Goal: Task Accomplishment & Management: Manage account settings

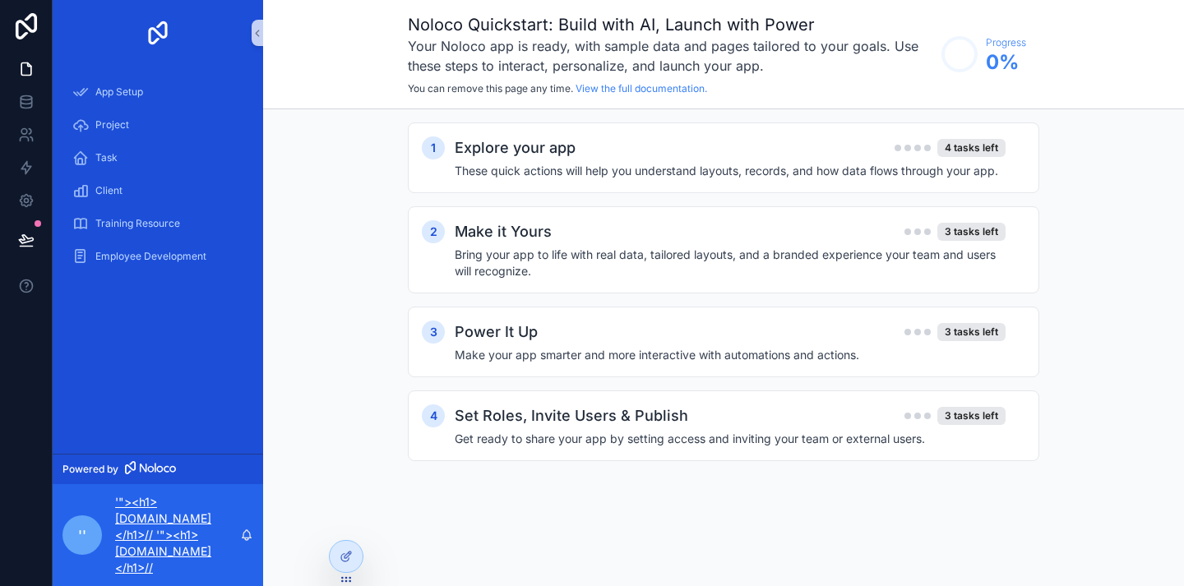
click at [159, 534] on p "'"><h1>[DOMAIN_NAME]</h1>// '"><h1>[DOMAIN_NAME]</h1>//" at bounding box center [177, 535] width 125 height 82
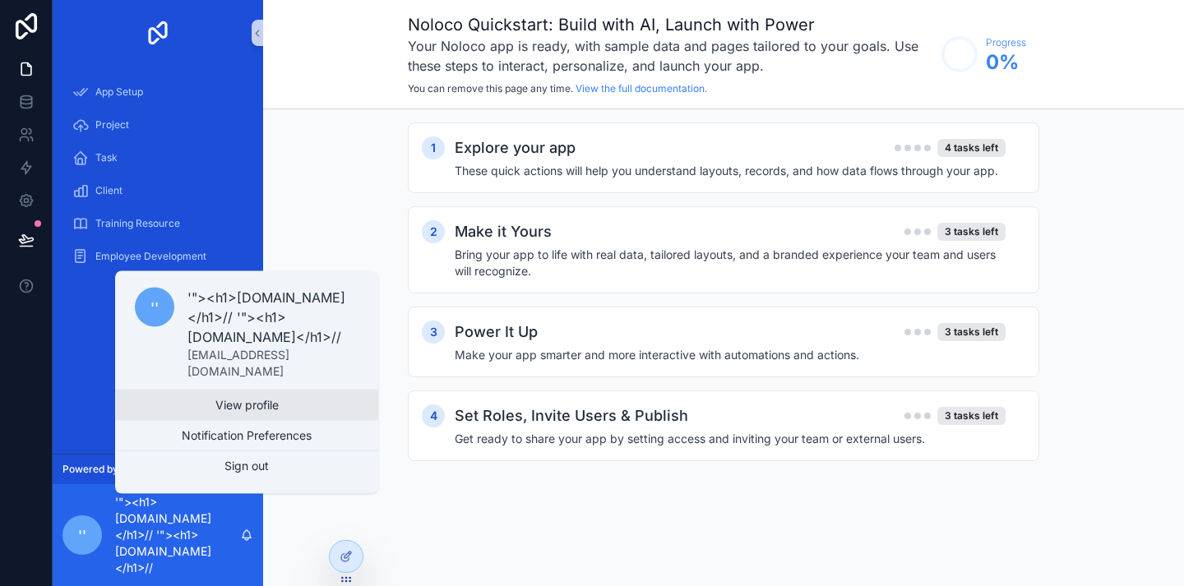
click at [272, 405] on link "View profile" at bounding box center [246, 405] width 263 height 30
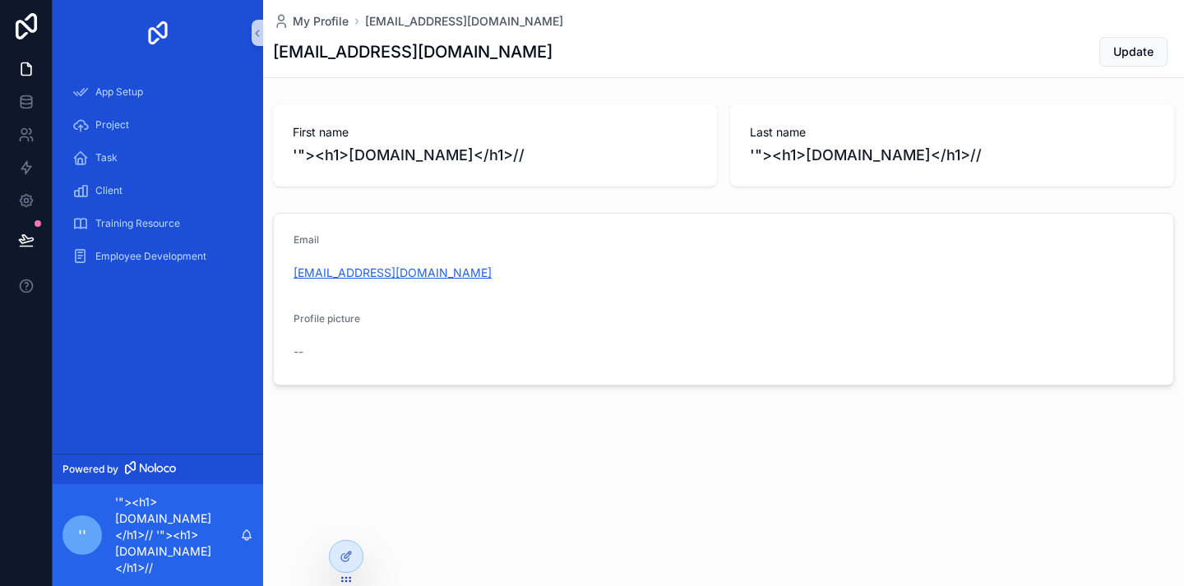
click at [333, 274] on link "[EMAIL_ADDRESS][DOMAIN_NAME]" at bounding box center [392, 273] width 198 height 16
click at [816, 306] on form "Email daniyal@dunicot.com Profile picture --" at bounding box center [723, 299] width 899 height 171
click at [128, 99] on span "App Setup" at bounding box center [119, 91] width 48 height 13
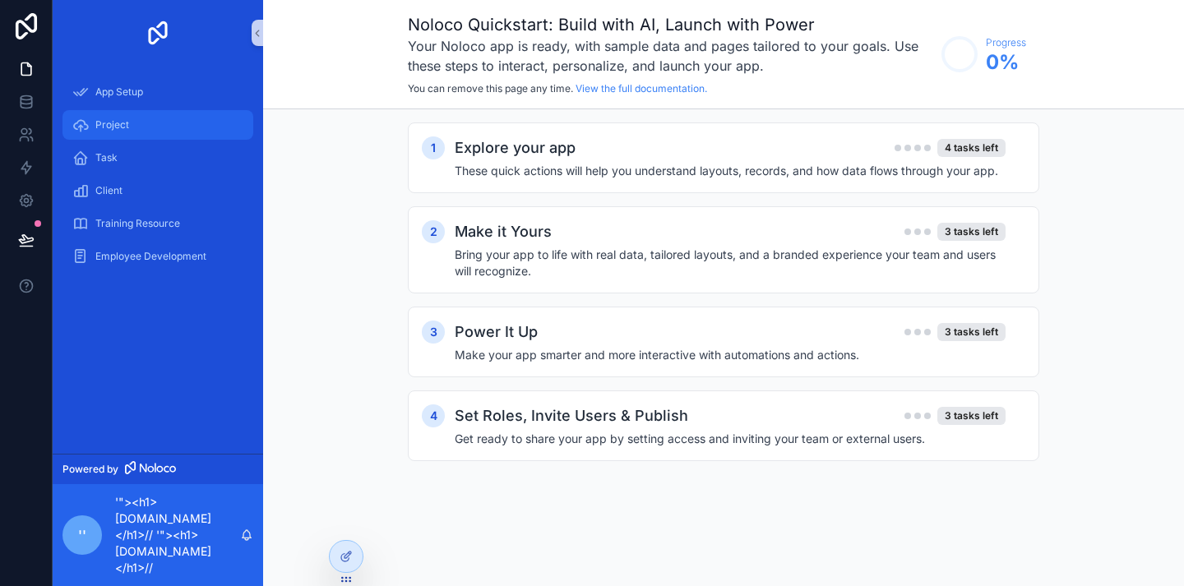
click at [127, 122] on span "Project" at bounding box center [112, 124] width 34 height 13
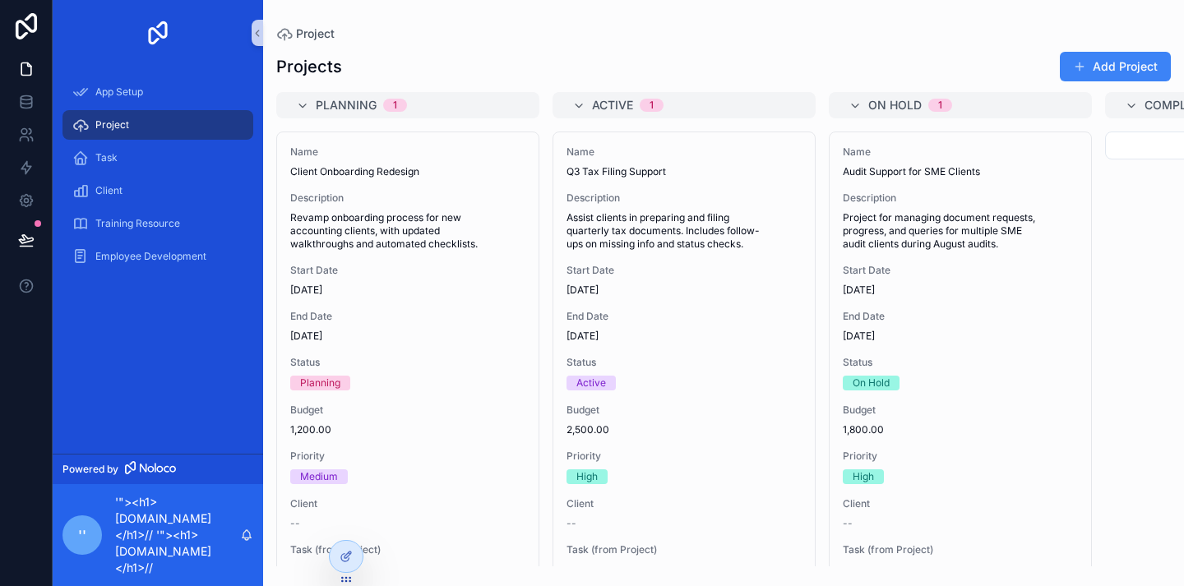
click at [820, 133] on div "Planning 1 Name Client Onboarding Redesign Description Revamp onboarding proces…" at bounding box center [723, 329] width 921 height 474
click at [1104, 70] on button "Add Project" at bounding box center [1115, 67] width 111 height 30
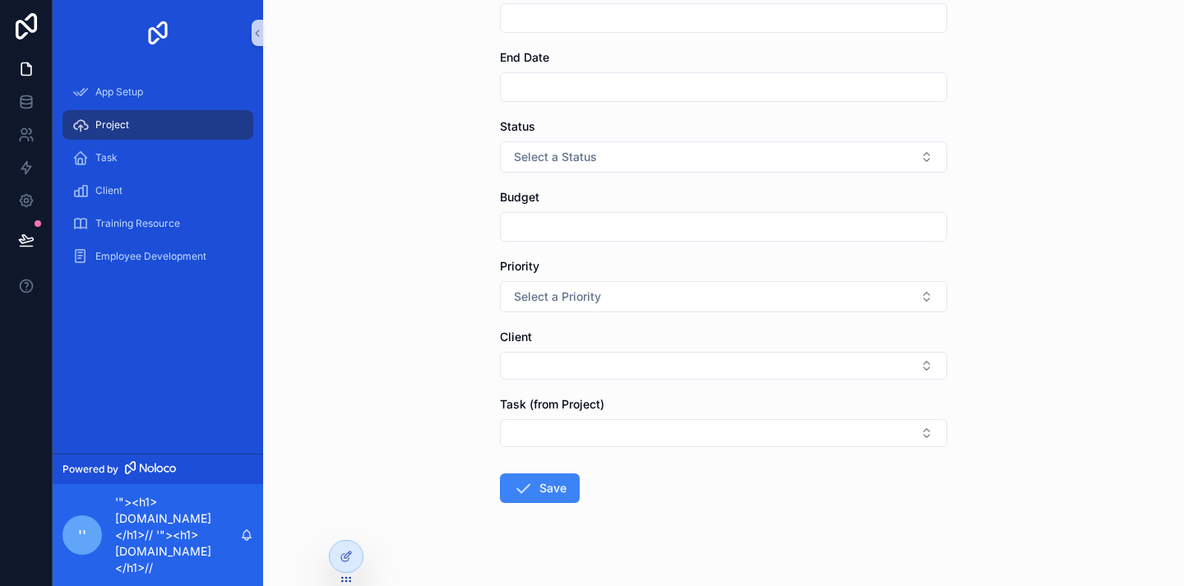
scroll to position [318, 0]
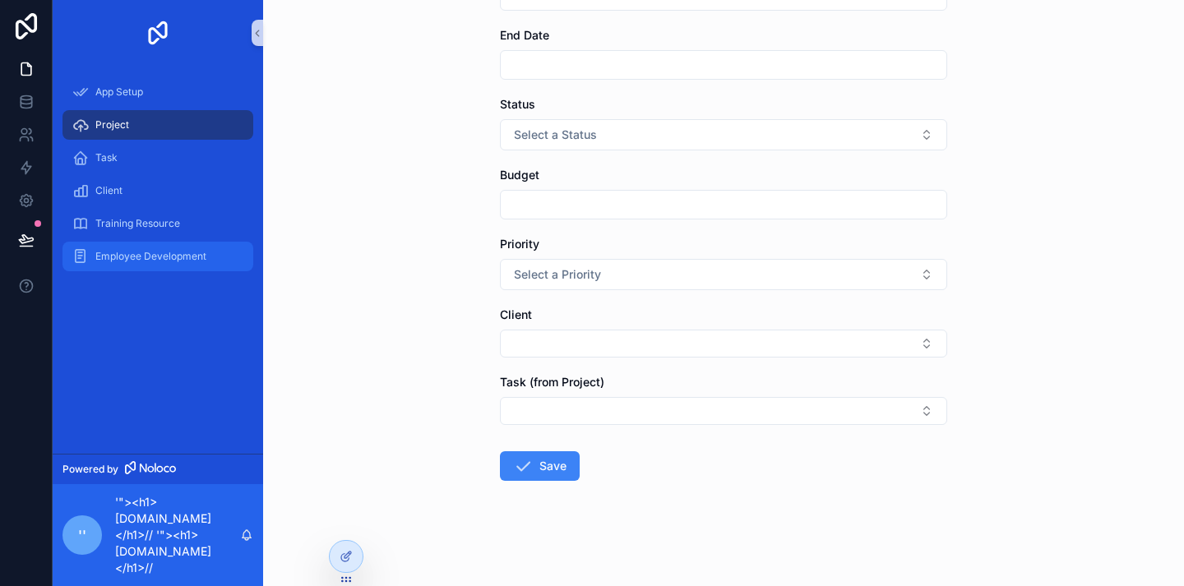
click at [126, 248] on div "Employee Development" at bounding box center [157, 256] width 171 height 26
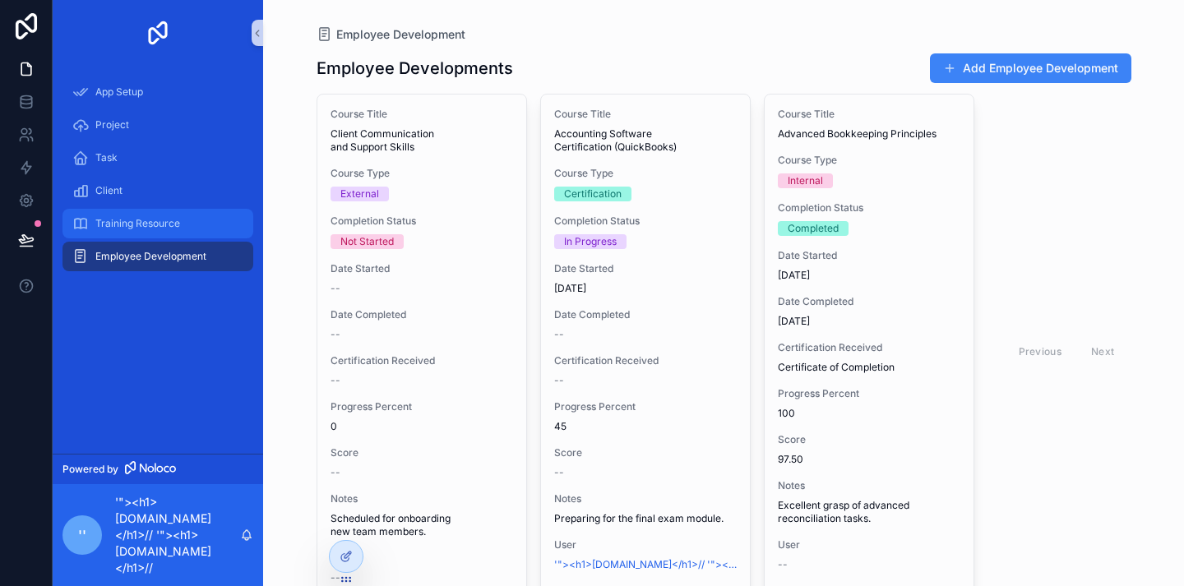
click at [134, 219] on span "Training Resource" at bounding box center [137, 223] width 85 height 13
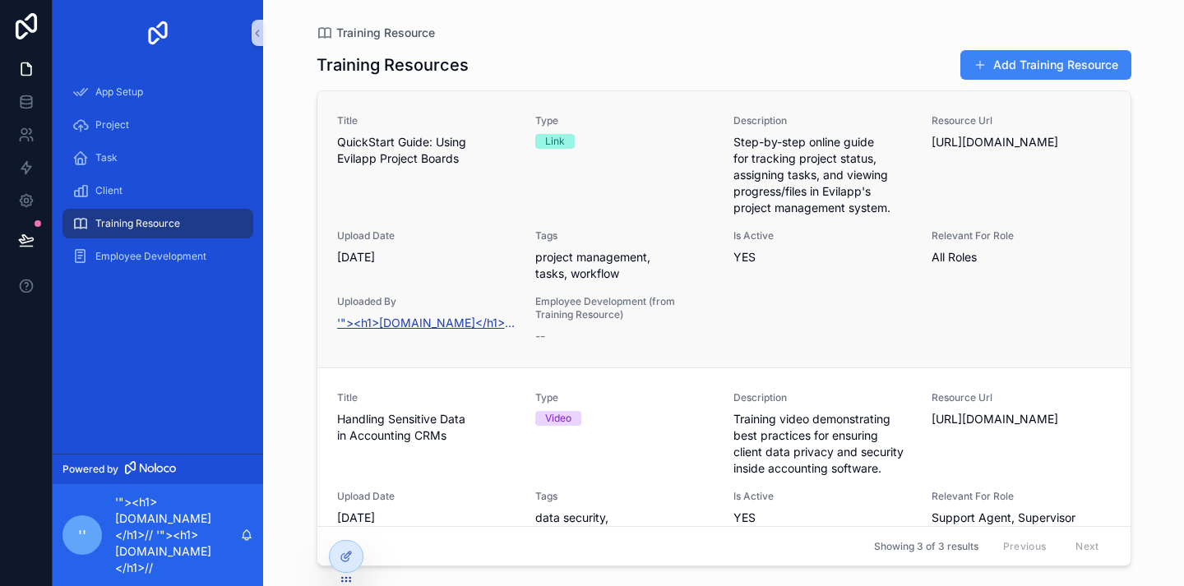
click at [419, 324] on span "'"><h1>[DOMAIN_NAME]</h1>// '"><h1>[DOMAIN_NAME]</h1>//" at bounding box center [426, 323] width 178 height 16
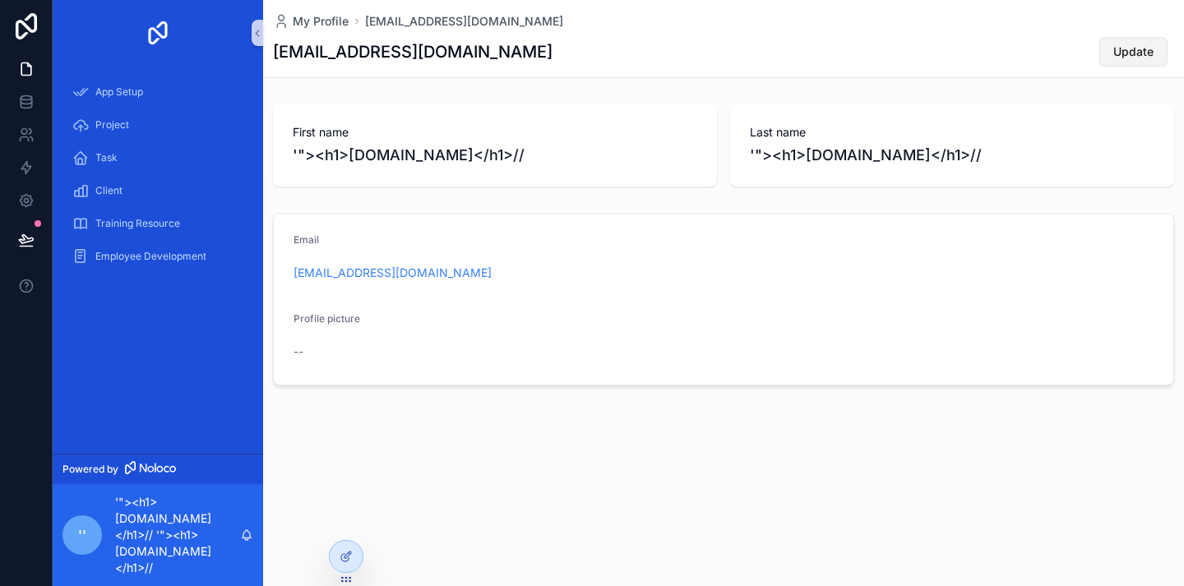
click at [1121, 49] on span "Update" at bounding box center [1133, 52] width 40 height 16
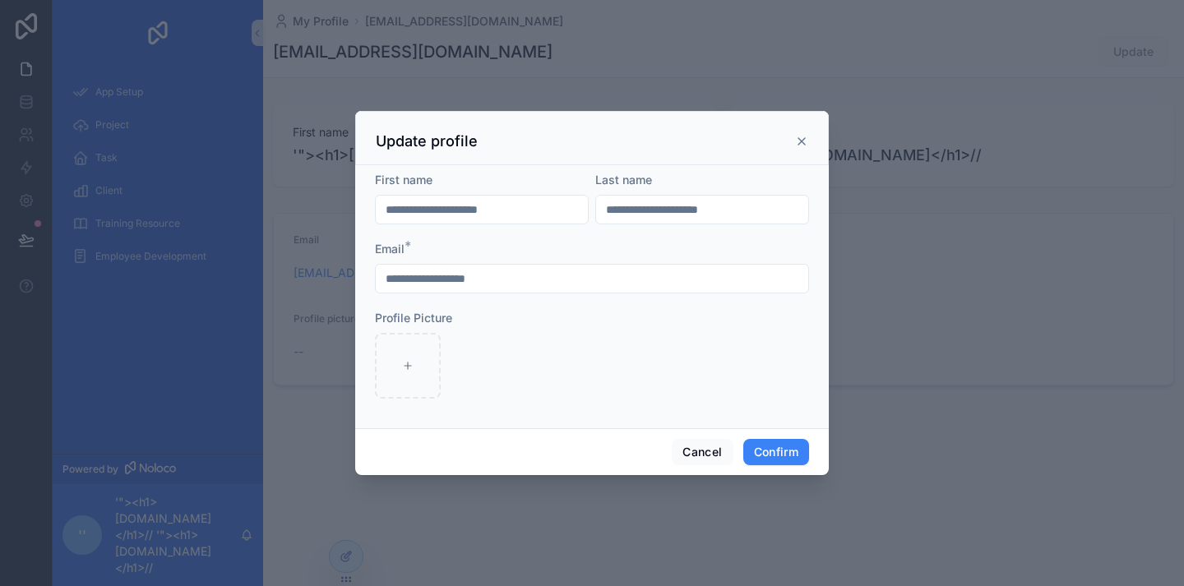
click at [518, 288] on input "**********" at bounding box center [592, 278] width 432 height 23
click at [705, 457] on button "Cancel" at bounding box center [702, 452] width 61 height 26
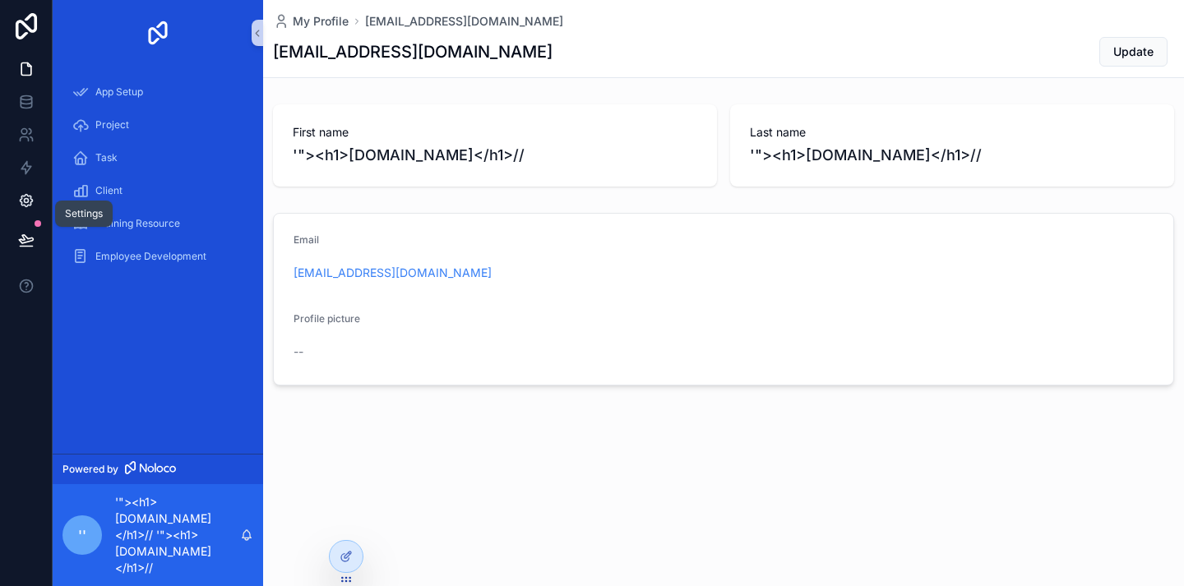
click at [33, 197] on icon at bounding box center [26, 200] width 16 height 16
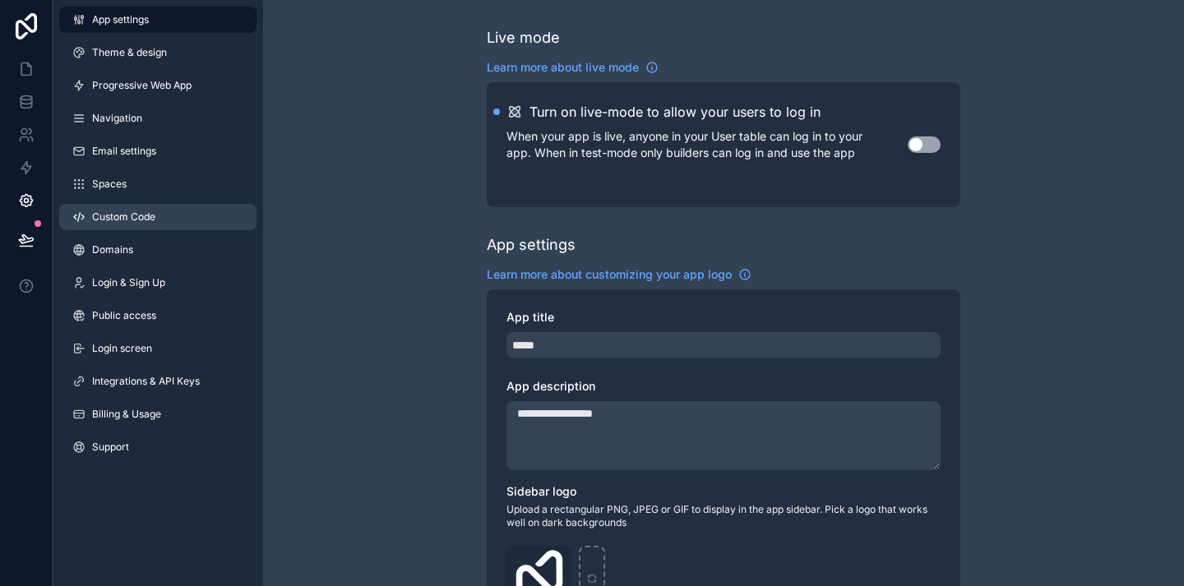
click at [183, 224] on link "Custom Code" at bounding box center [157, 217] width 197 height 26
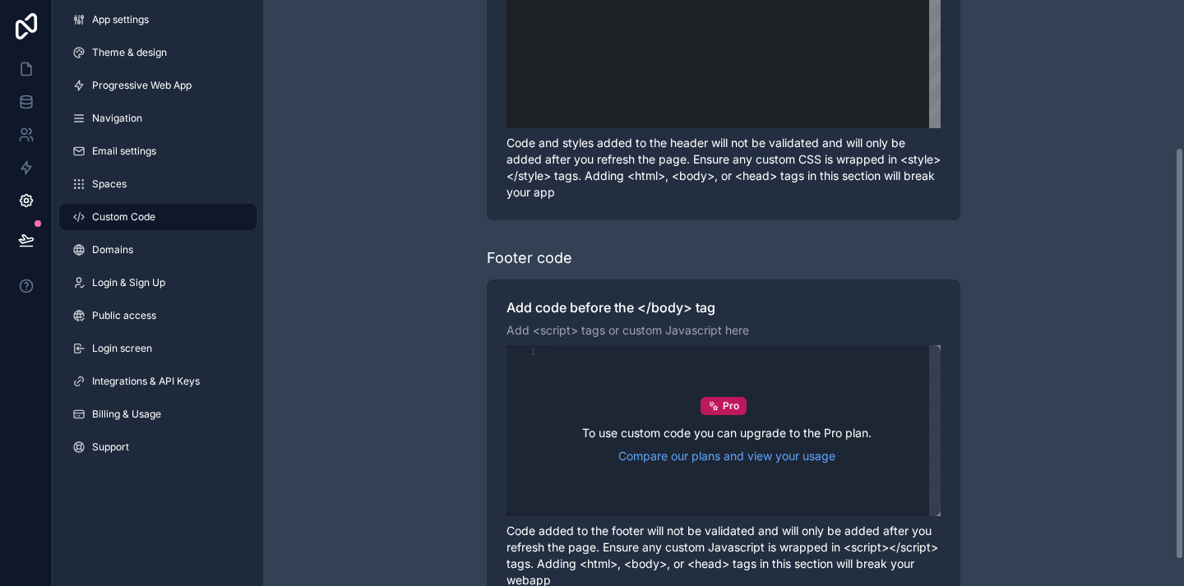
scroll to position [210, 0]
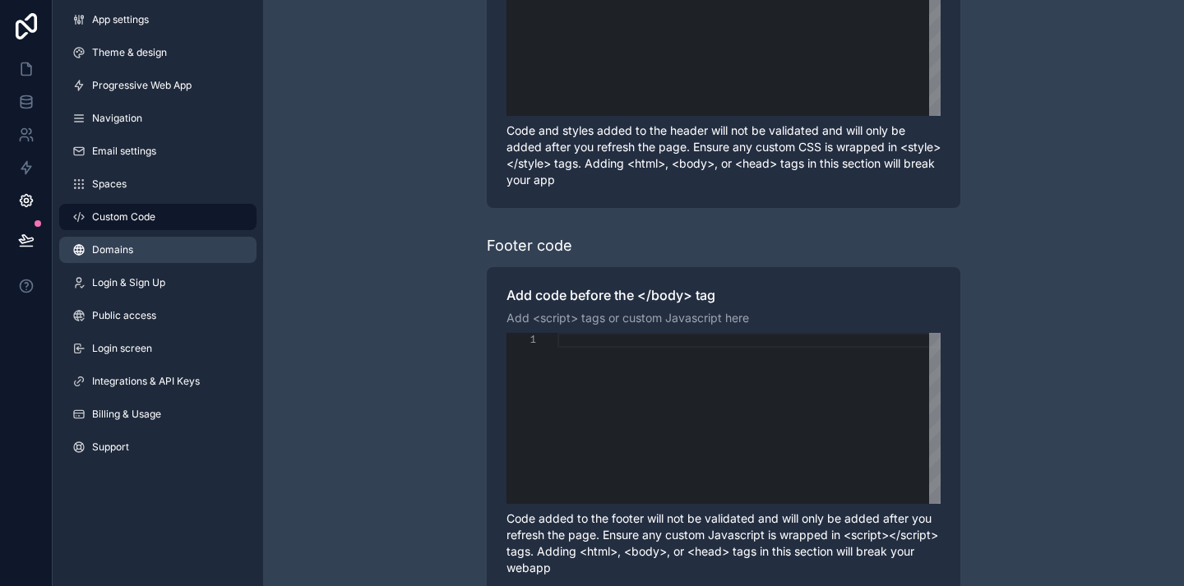
click at [233, 254] on link "Domains" at bounding box center [157, 250] width 197 height 26
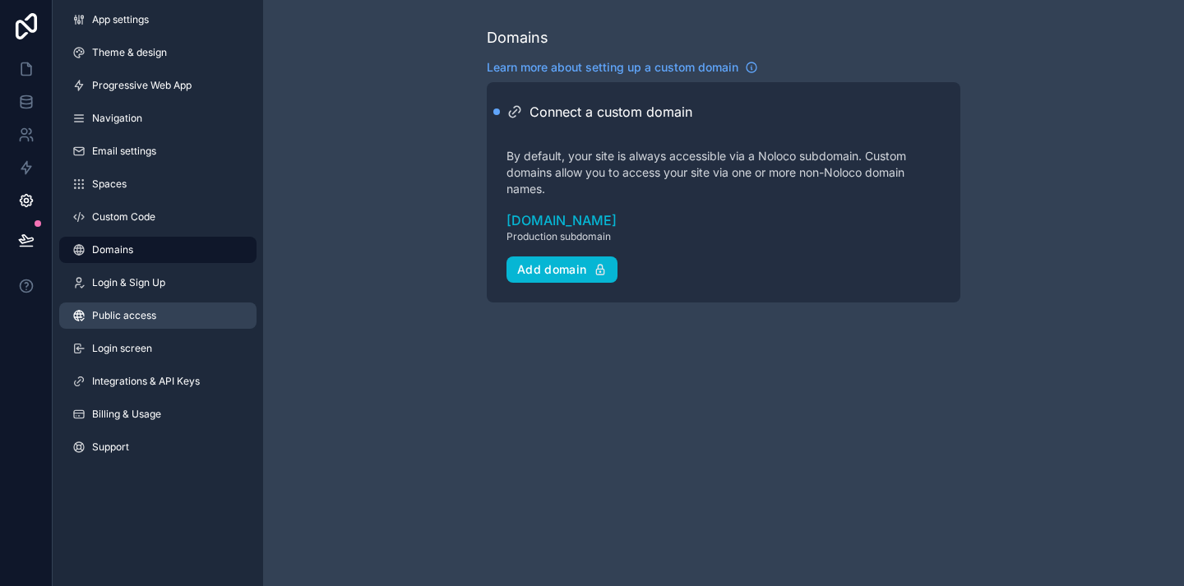
click at [178, 317] on link "Public access" at bounding box center [157, 316] width 197 height 26
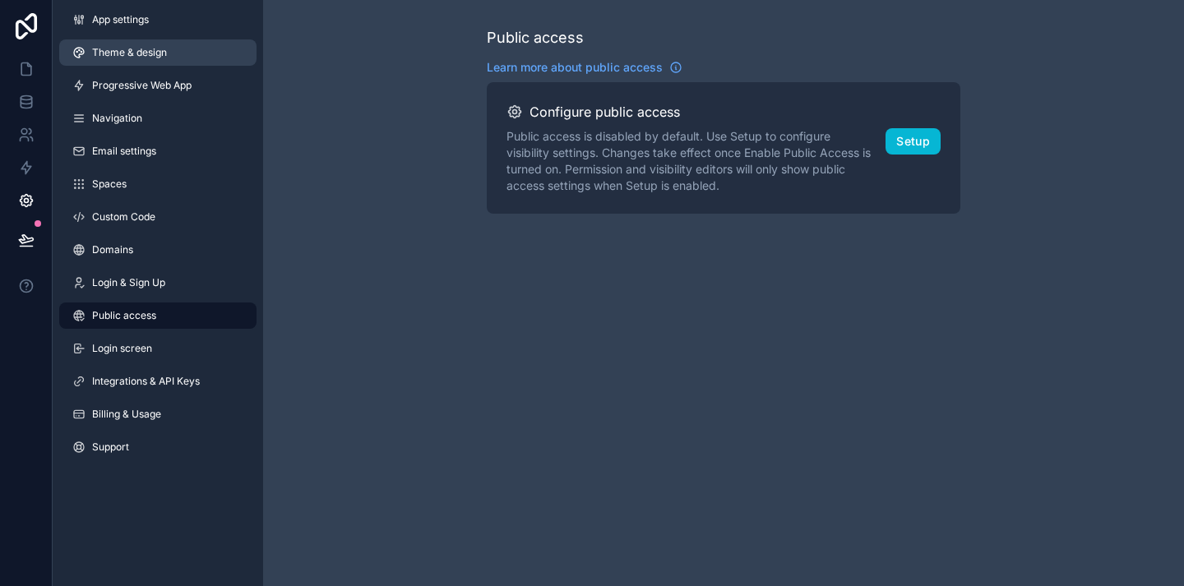
click at [169, 53] on link "Theme & design" at bounding box center [157, 52] width 197 height 26
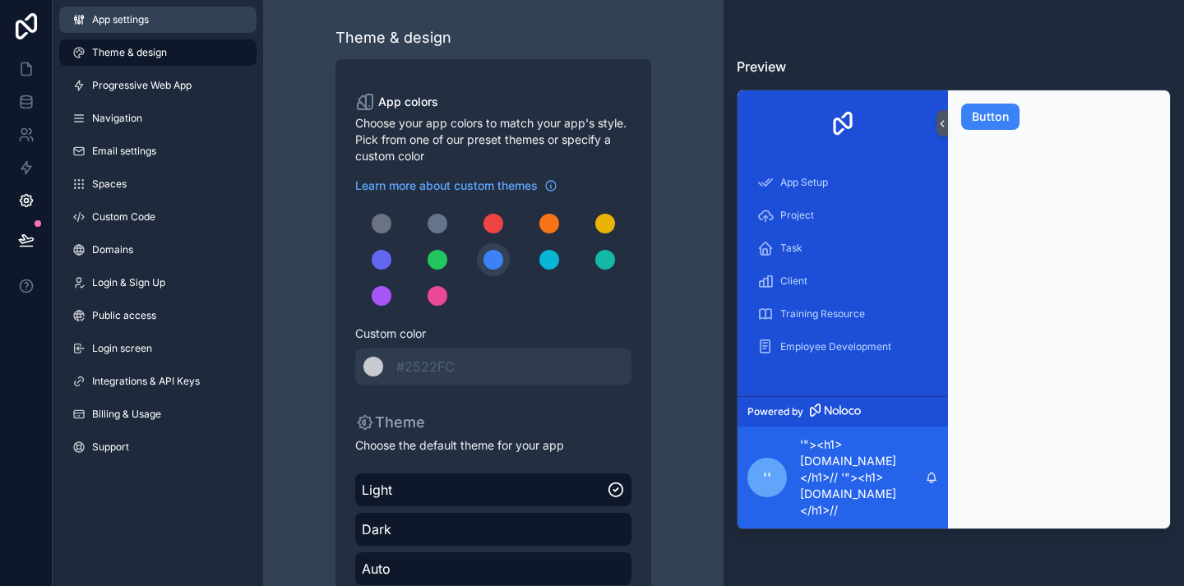
click at [169, 15] on link "App settings" at bounding box center [157, 20] width 197 height 26
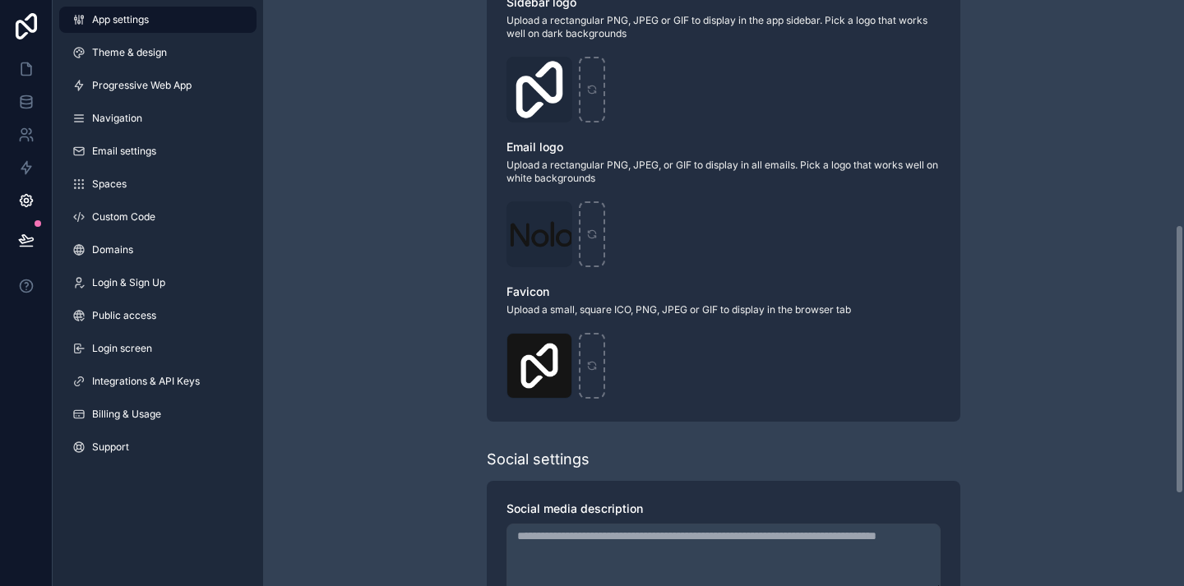
scroll to position [490, 0]
click at [179, 395] on div "App settings Theme & design Progressive Web App Navigation Email settings Space…" at bounding box center [158, 237] width 210 height 474
click at [179, 407] on link "Billing & Usage" at bounding box center [157, 414] width 197 height 26
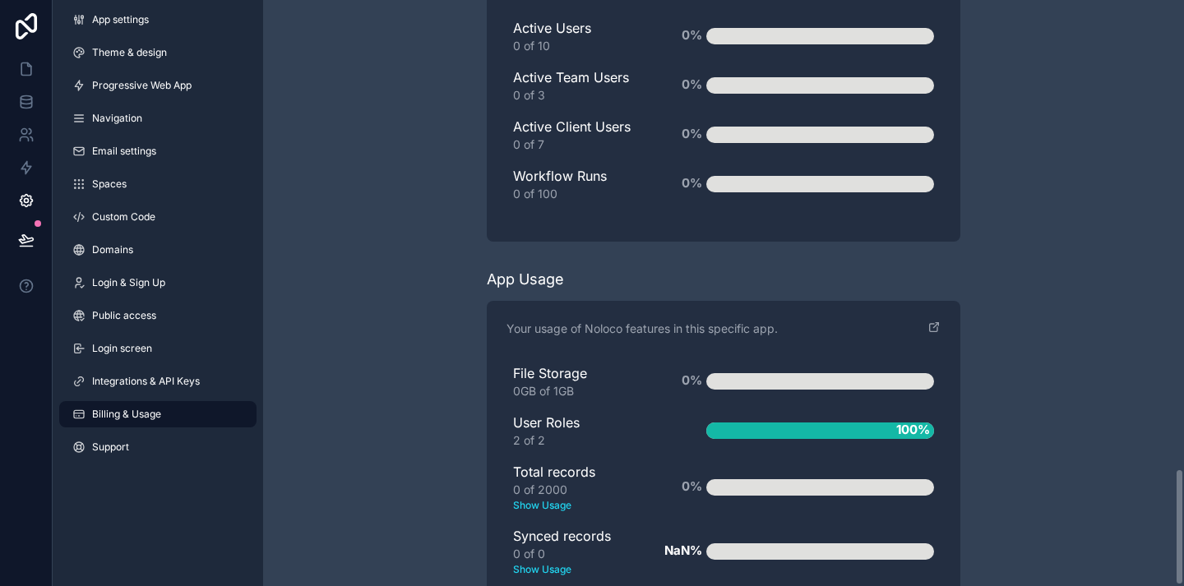
scroll to position [2340, 0]
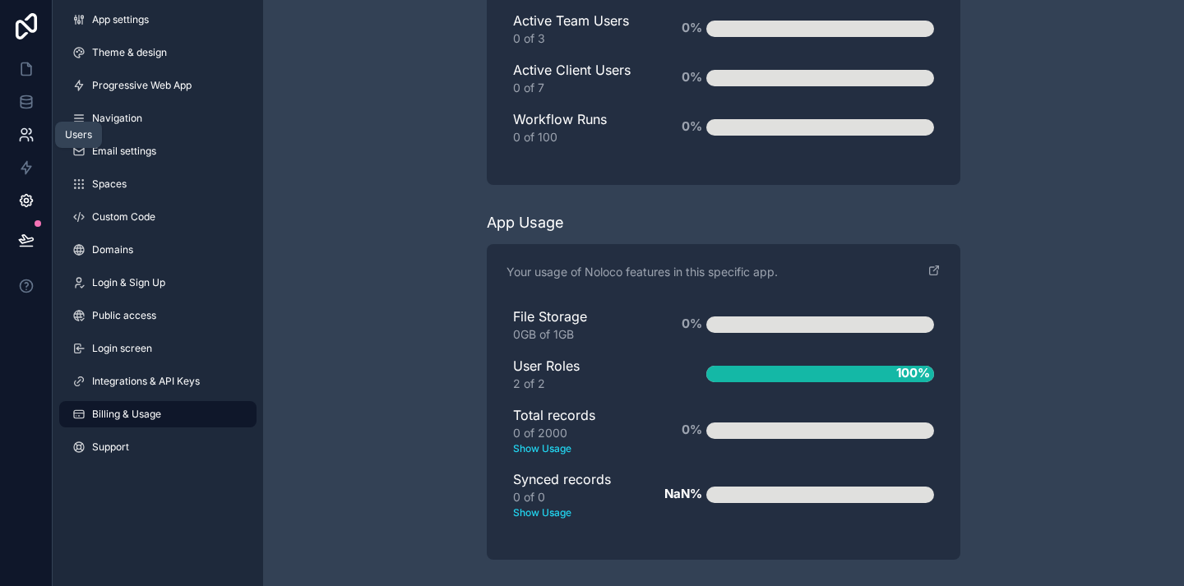
click at [26, 128] on icon at bounding box center [26, 135] width 16 height 16
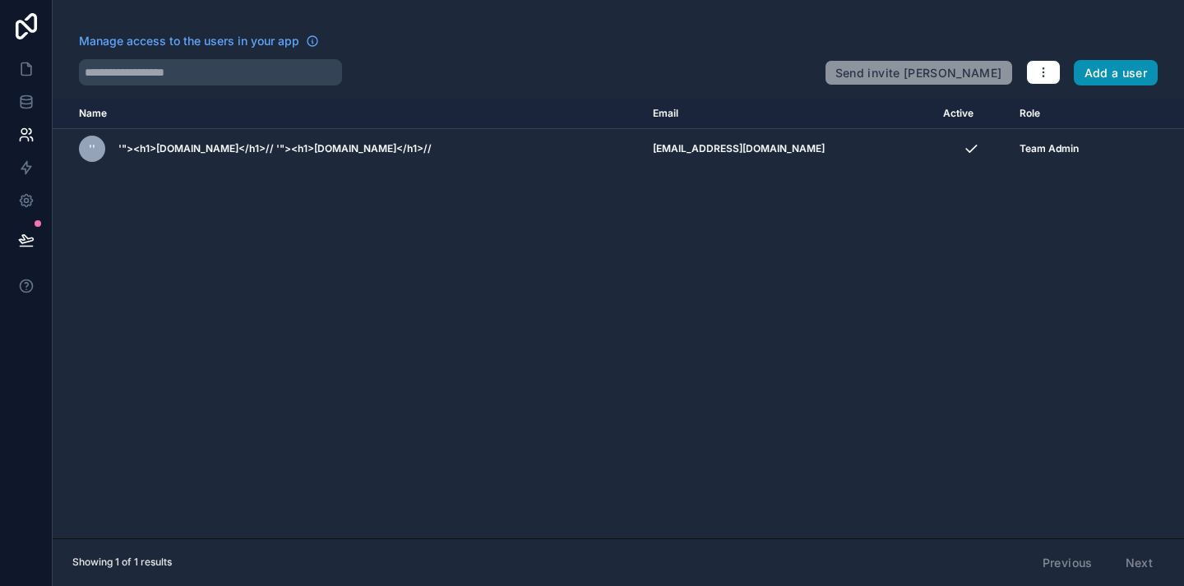
click at [1105, 81] on button "Add a user" at bounding box center [1116, 73] width 85 height 26
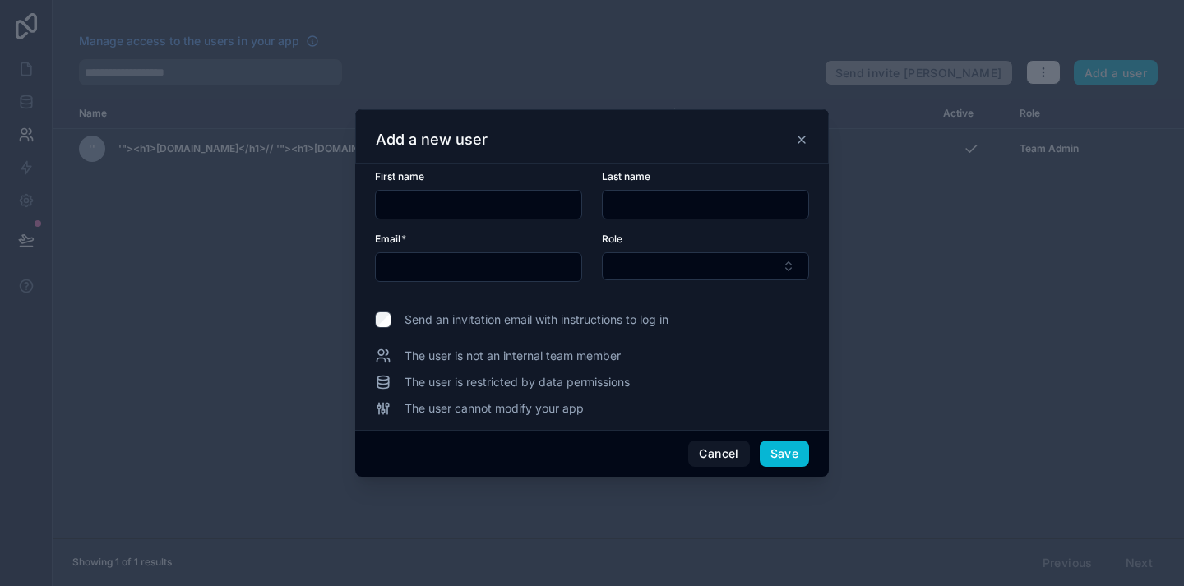
click at [469, 206] on input "text" at bounding box center [479, 204] width 206 height 23
type input "*"
type input "**********"
click at [665, 198] on input "text" at bounding box center [706, 204] width 206 height 23
paste input "**********"
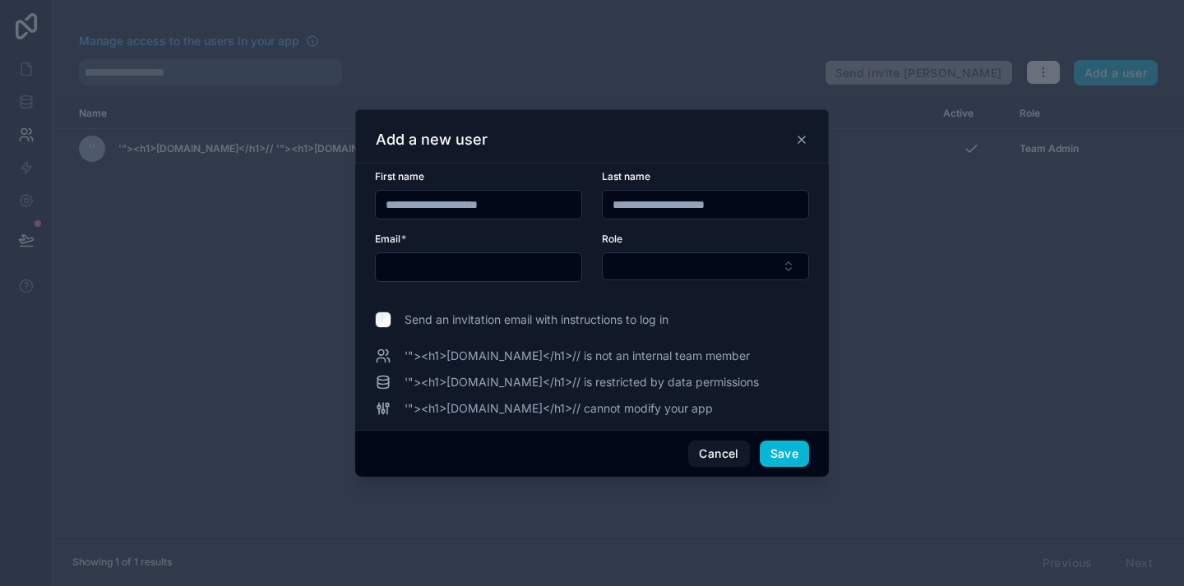
type input "**********"
click at [464, 266] on input "text" at bounding box center [479, 267] width 206 height 23
type input "**********"
click at [686, 264] on button "Select Button" at bounding box center [705, 266] width 207 height 28
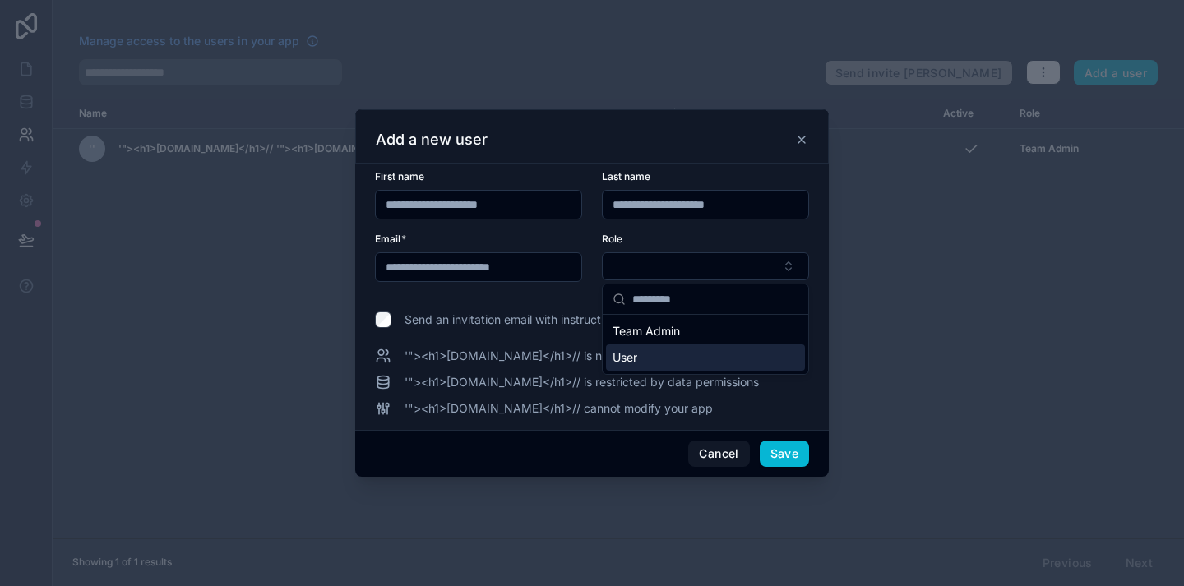
click at [668, 362] on div "User" at bounding box center [705, 357] width 199 height 26
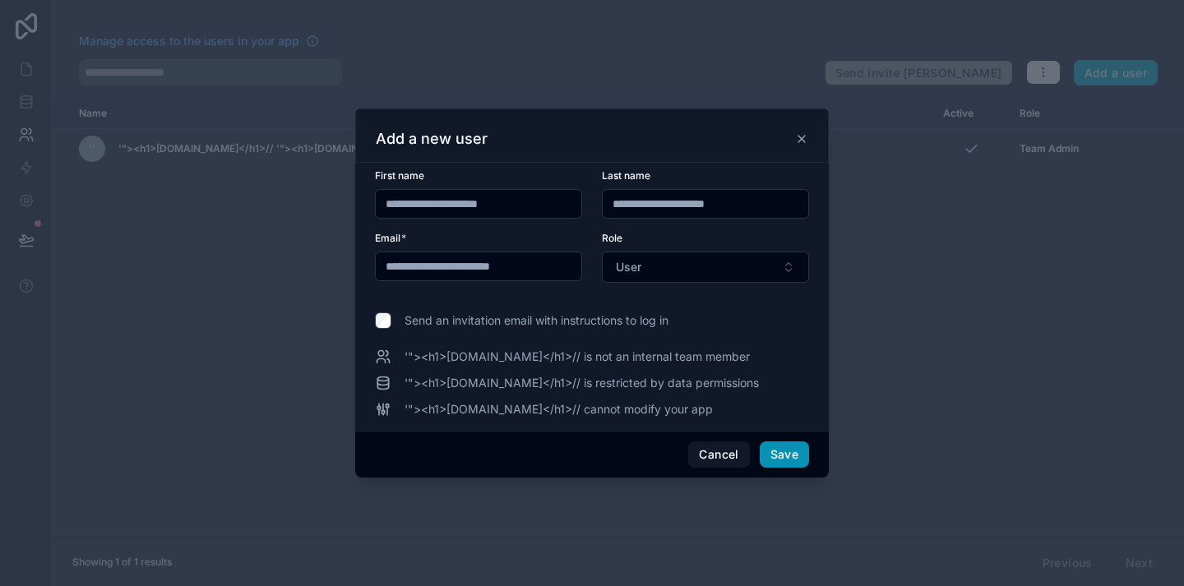
click at [788, 458] on button "Save" at bounding box center [784, 454] width 49 height 26
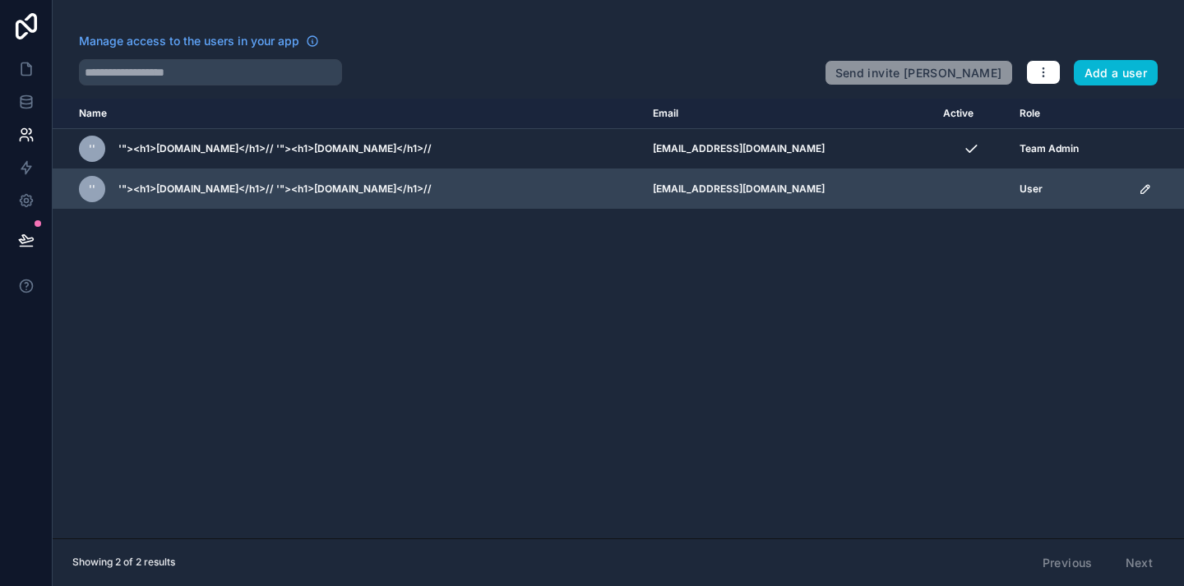
click at [1139, 187] on icon "scrollable content" at bounding box center [1145, 189] width 13 height 13
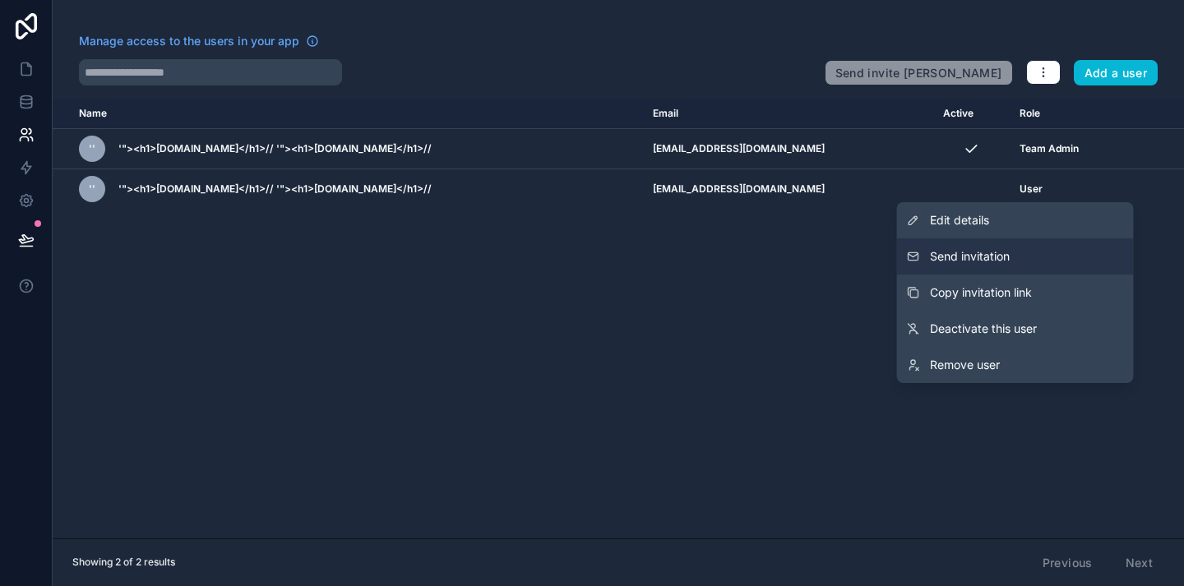
click at [959, 258] on span "Send invitation" at bounding box center [970, 256] width 80 height 16
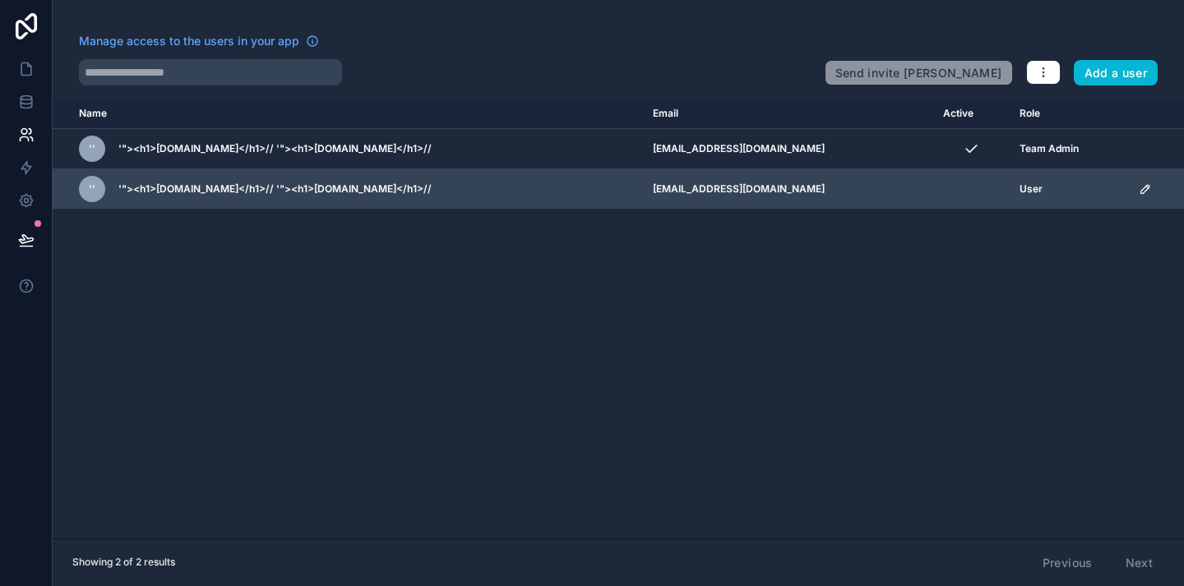
click at [1139, 191] on icon "scrollable content" at bounding box center [1145, 189] width 13 height 13
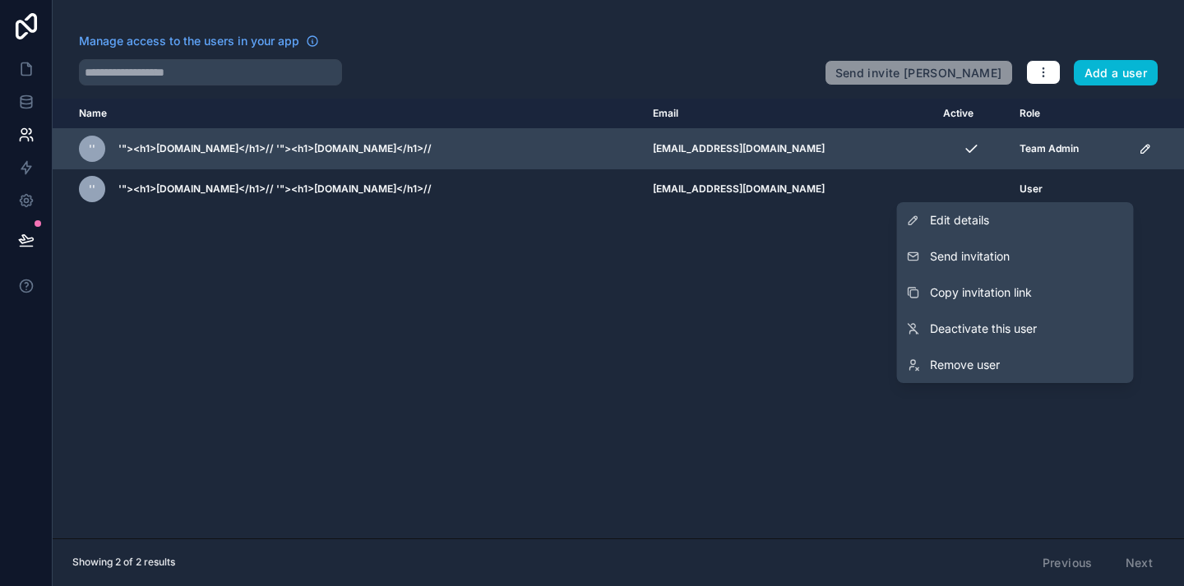
click at [1139, 147] on icon "scrollable content" at bounding box center [1145, 148] width 13 height 13
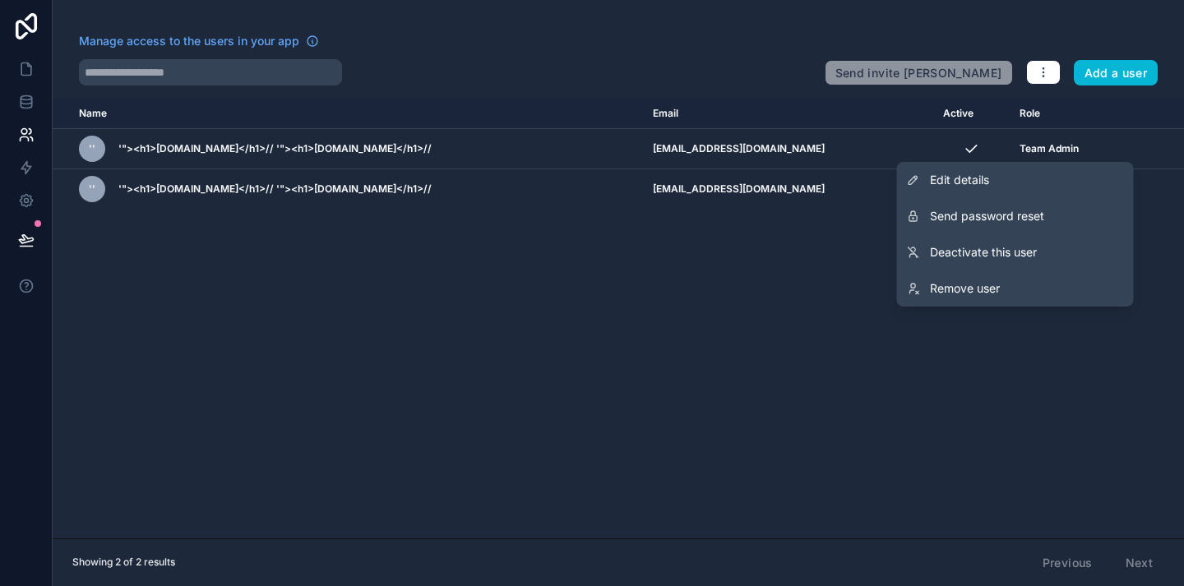
click at [806, 403] on div "Name Email Active Role userTable.email '' '"><h1>evil.com</h1>// '"><h1>evil.co…" at bounding box center [618, 319] width 1131 height 440
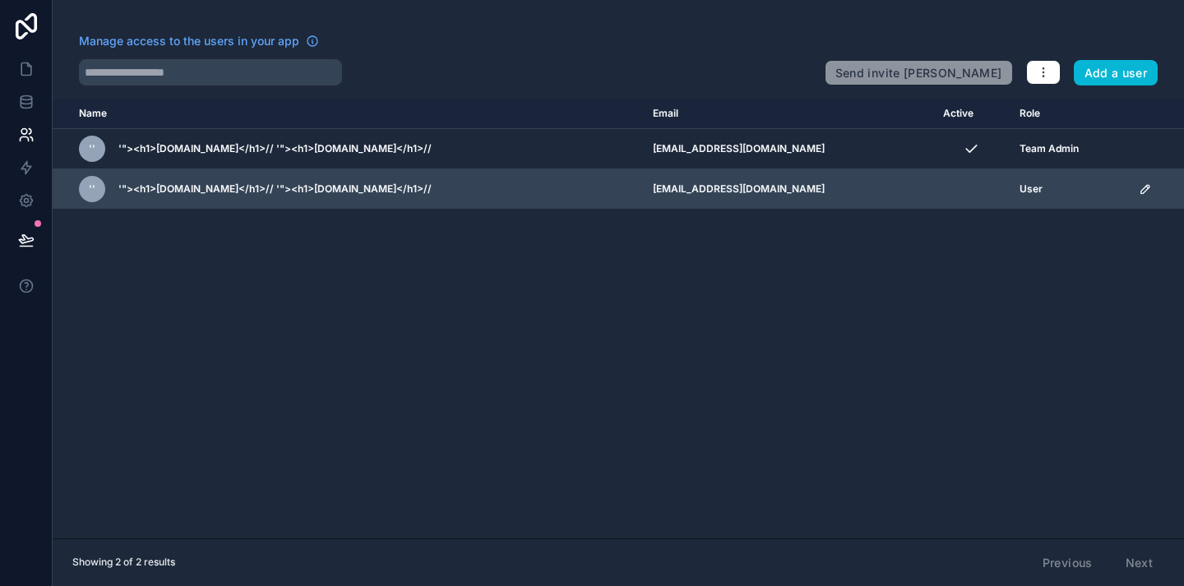
click at [1139, 193] on icon "scrollable content" at bounding box center [1145, 189] width 13 height 13
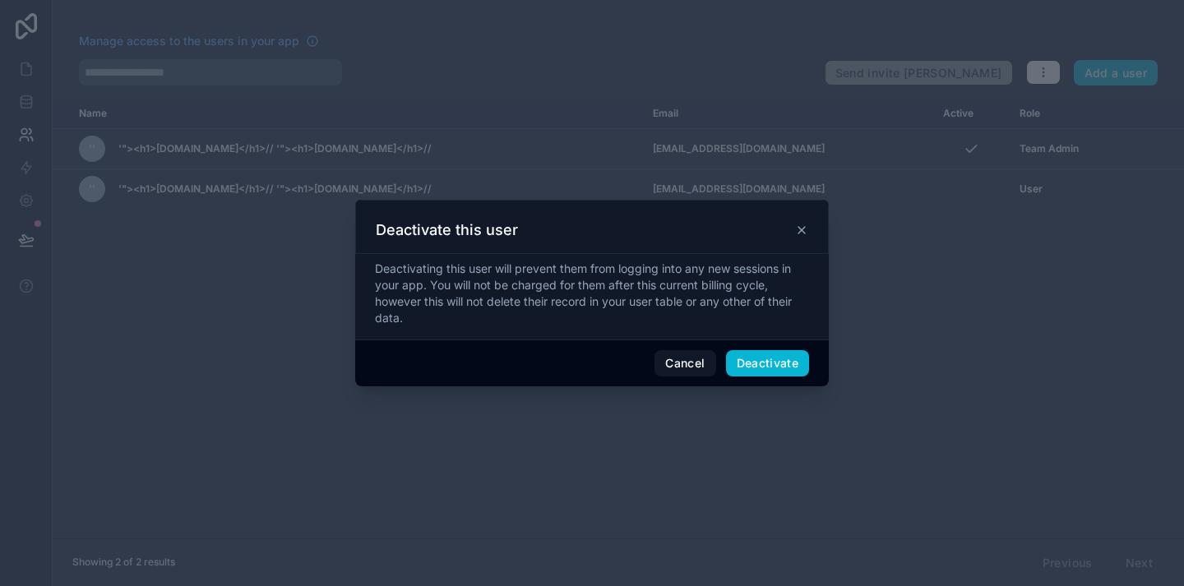
click at [635, 320] on div "Deactivating this user will prevent them from logging into any new sessions in …" at bounding box center [592, 294] width 434 height 66
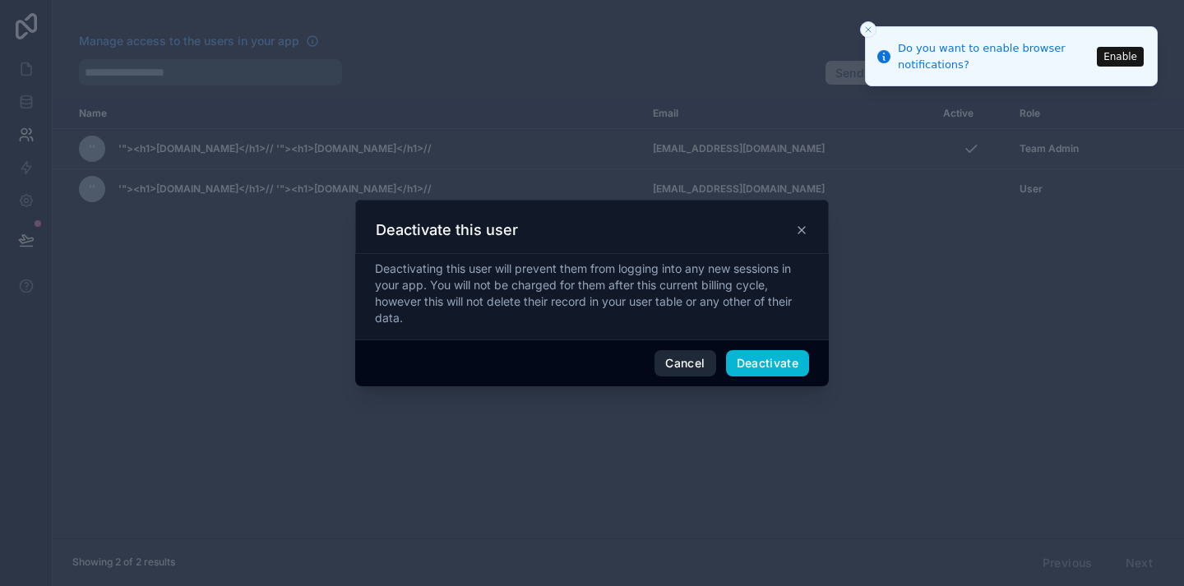
click at [677, 369] on button "Cancel" at bounding box center [684, 363] width 61 height 26
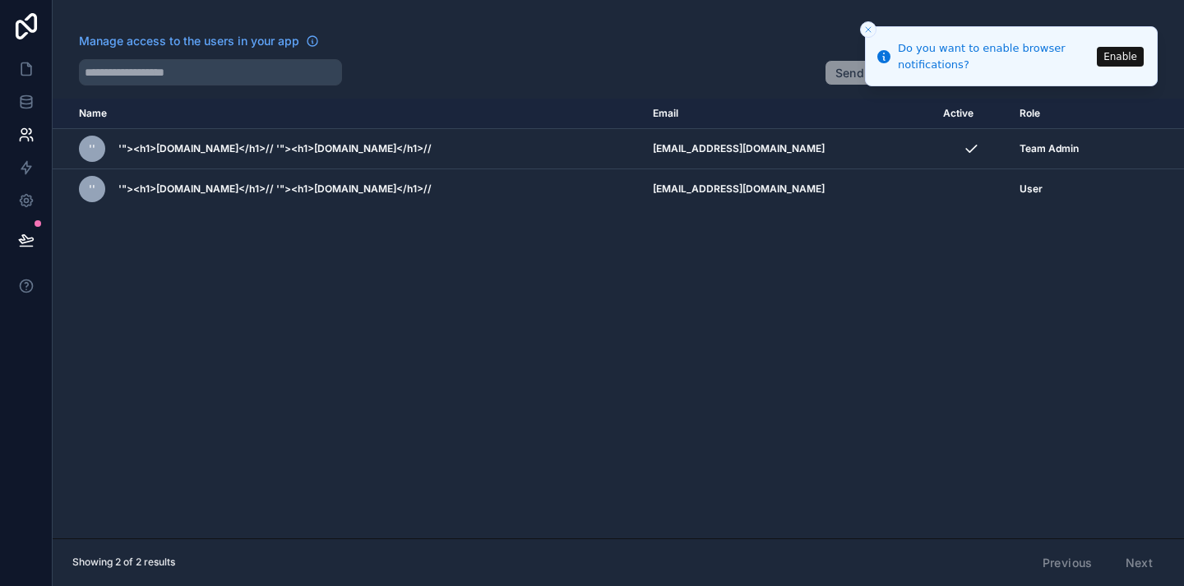
click at [866, 31] on line "Close toast" at bounding box center [868, 29] width 5 height 5
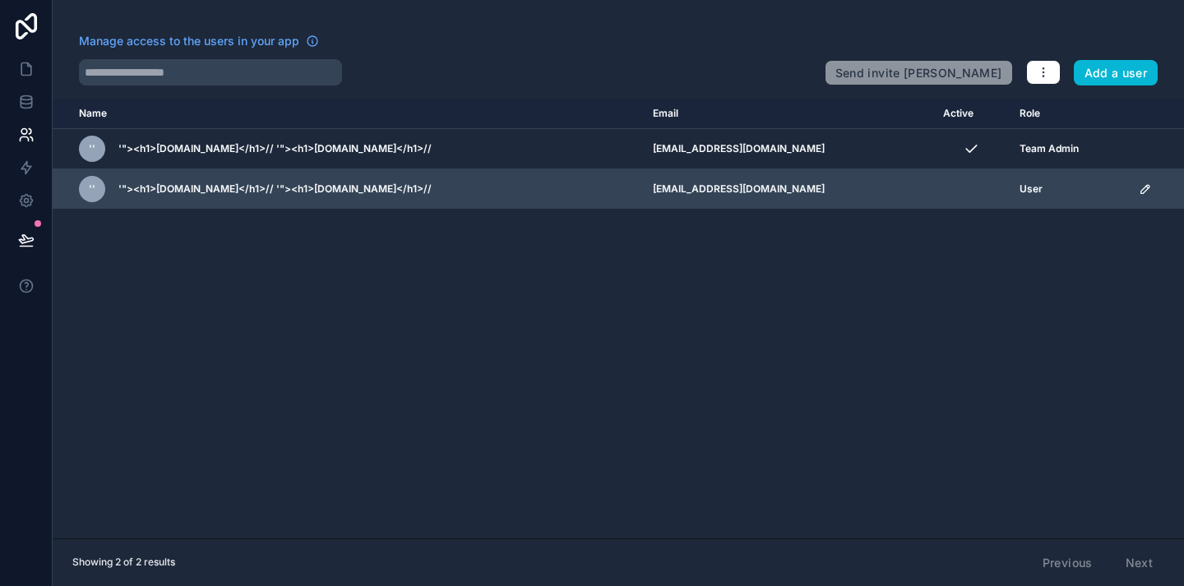
click at [1146, 187] on icon "scrollable content" at bounding box center [1147, 187] width 2 height 2
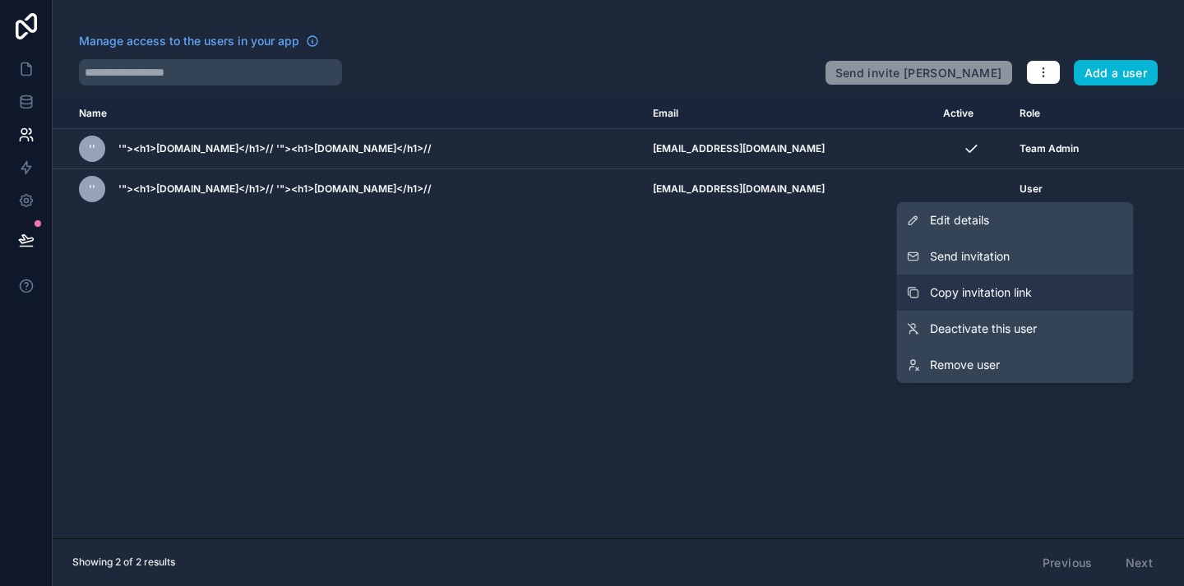
click at [1024, 295] on span "Copy invitation link" at bounding box center [981, 292] width 102 height 16
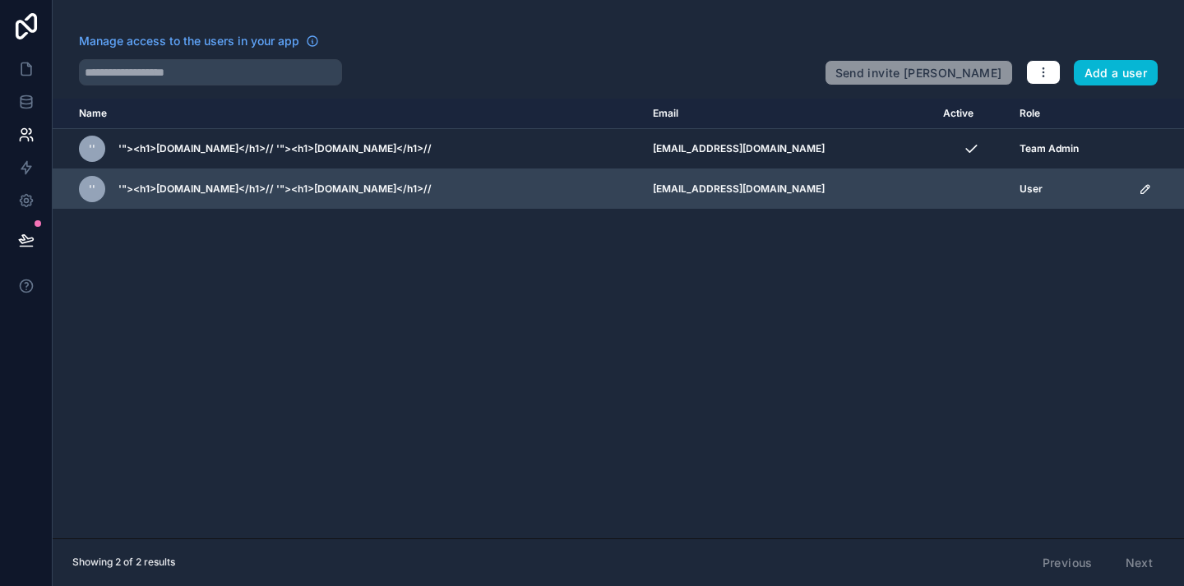
click at [1141, 193] on icon "scrollable content" at bounding box center [1145, 189] width 8 height 8
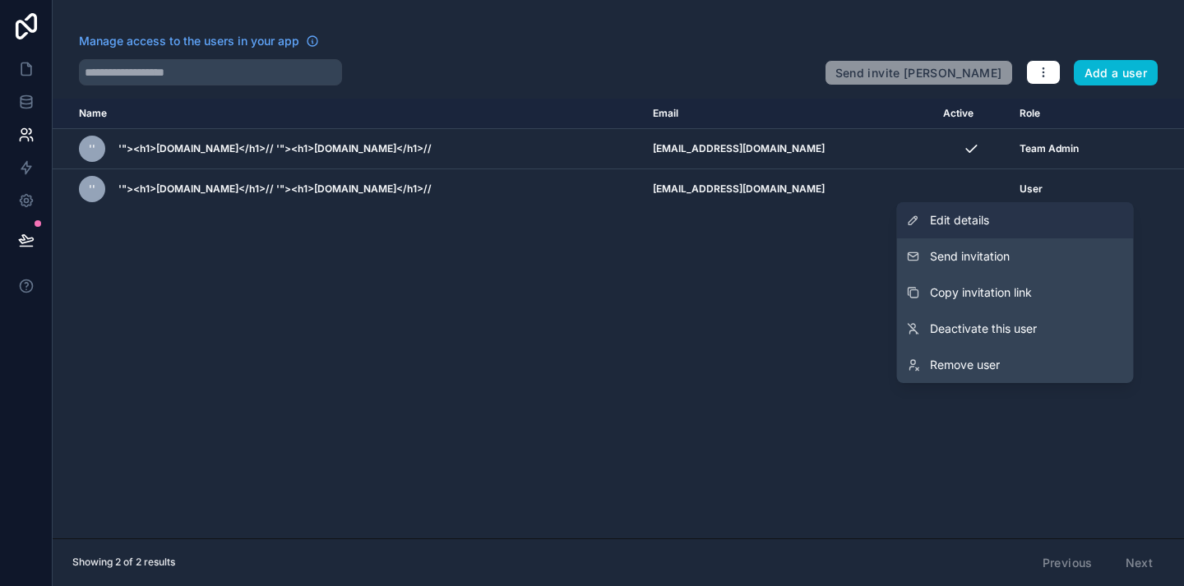
click at [1009, 224] on link "Edit details" at bounding box center [1015, 220] width 237 height 36
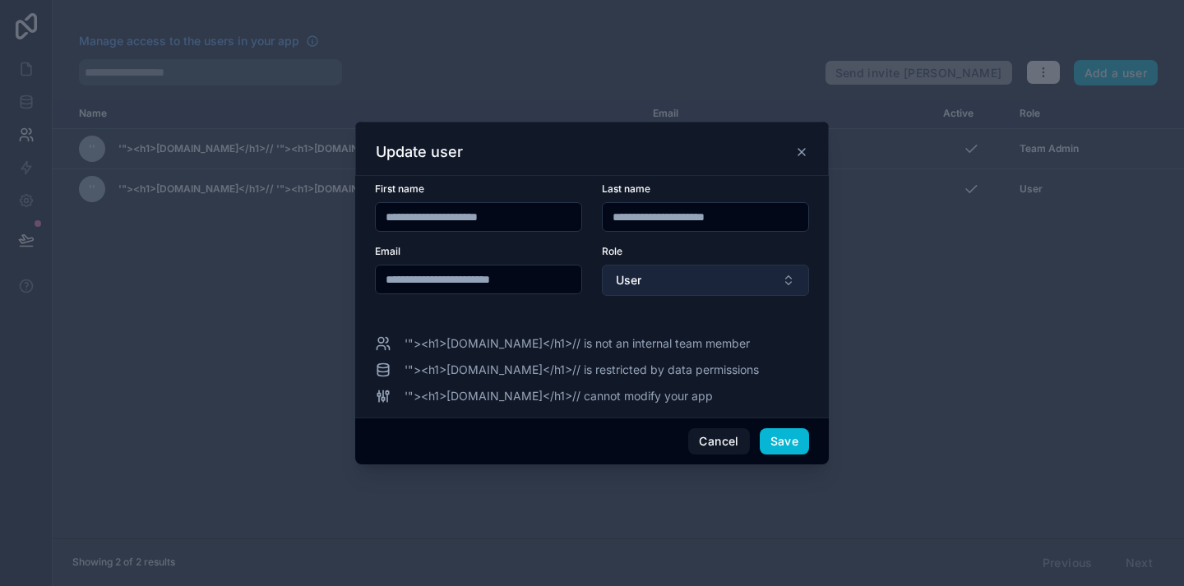
click at [702, 289] on button "User" at bounding box center [705, 280] width 207 height 31
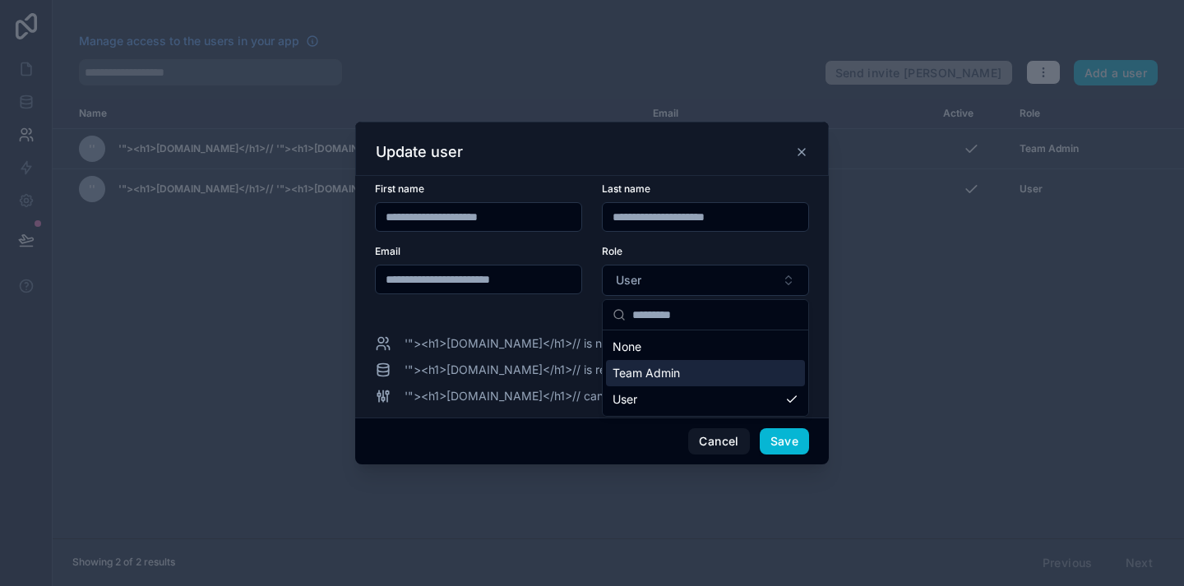
click at [670, 372] on span "Team Admin" at bounding box center [645, 373] width 67 height 16
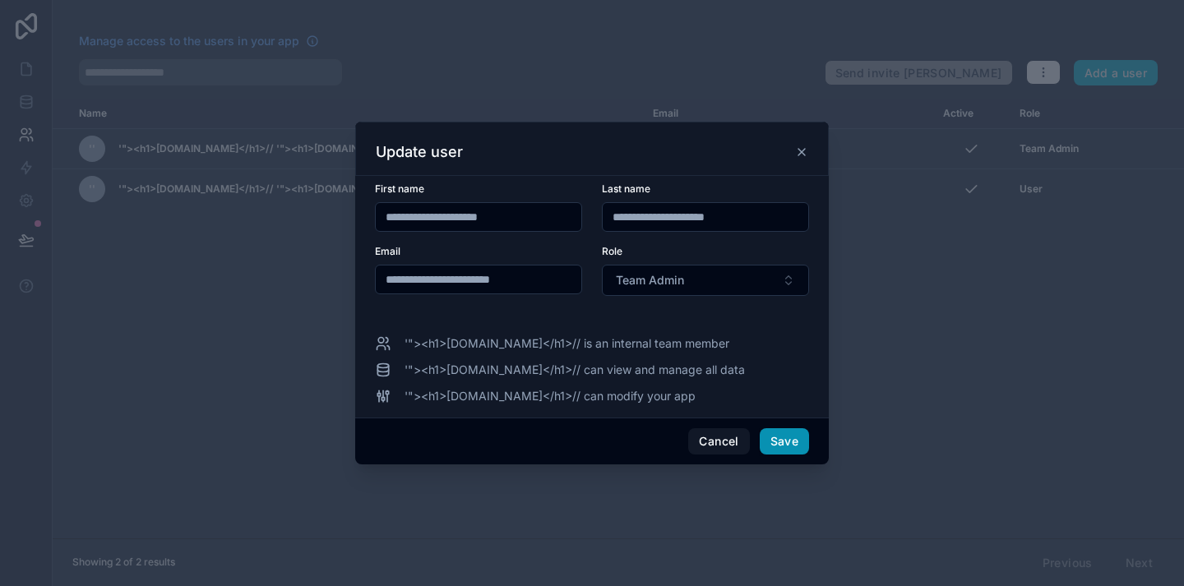
click at [782, 437] on button "Save" at bounding box center [784, 441] width 49 height 26
